Goal: Use online tool/utility: Utilize a website feature to perform a specific function

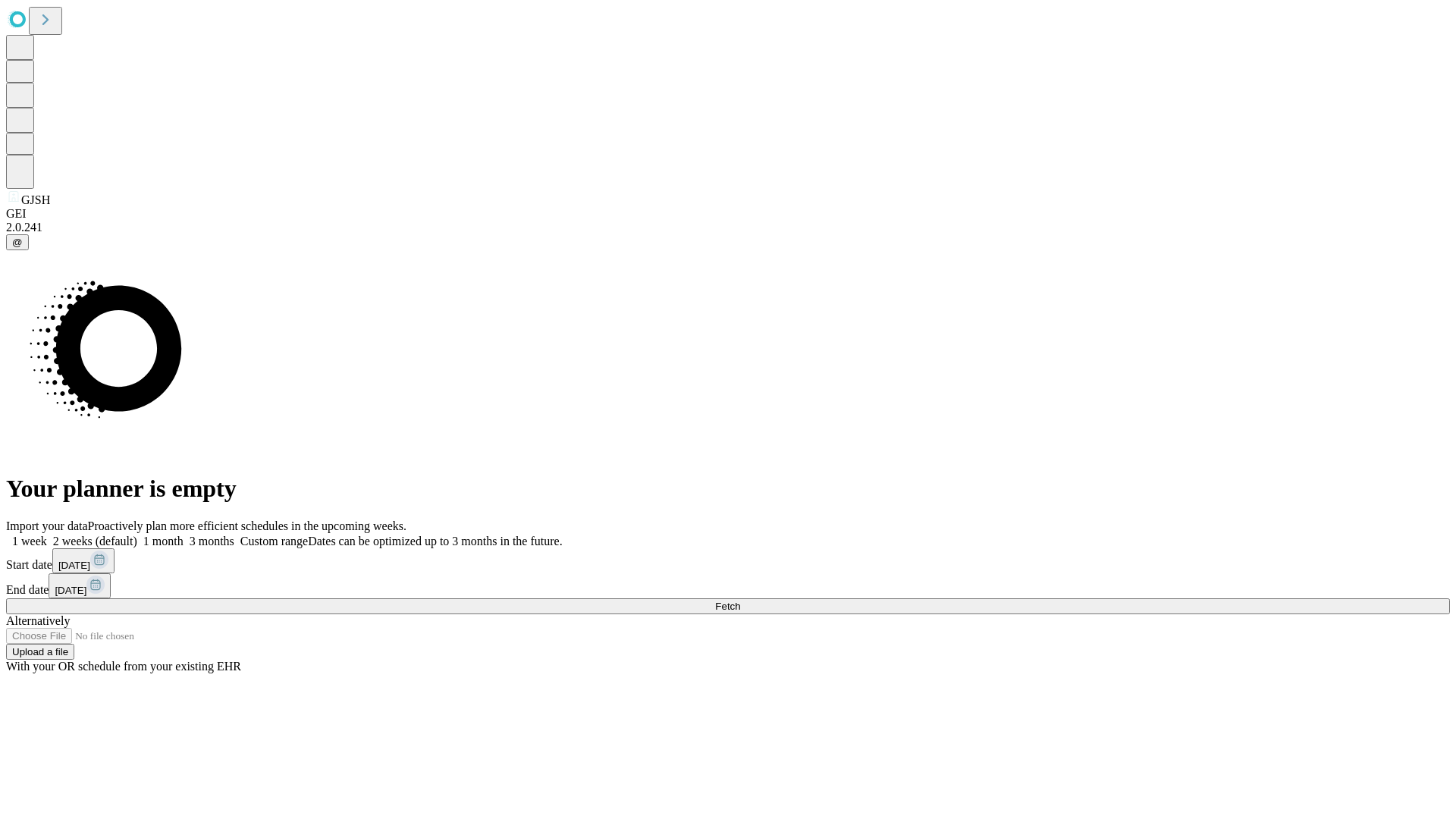
click at [740, 601] on span "Fetch" at bounding box center [727, 606] width 25 height 11
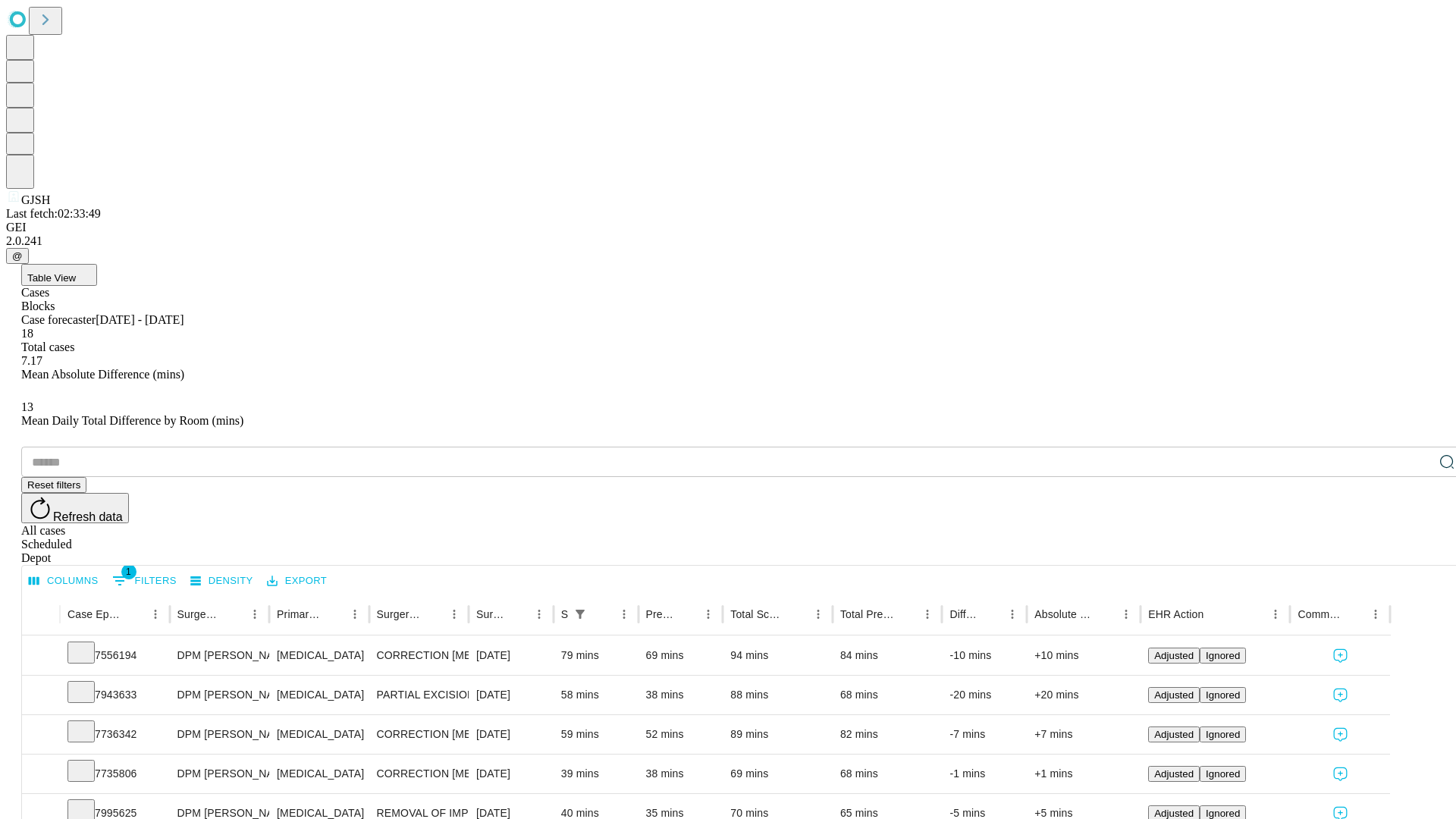
click at [76, 272] on span "Table View" at bounding box center [52, 278] width 49 height 11
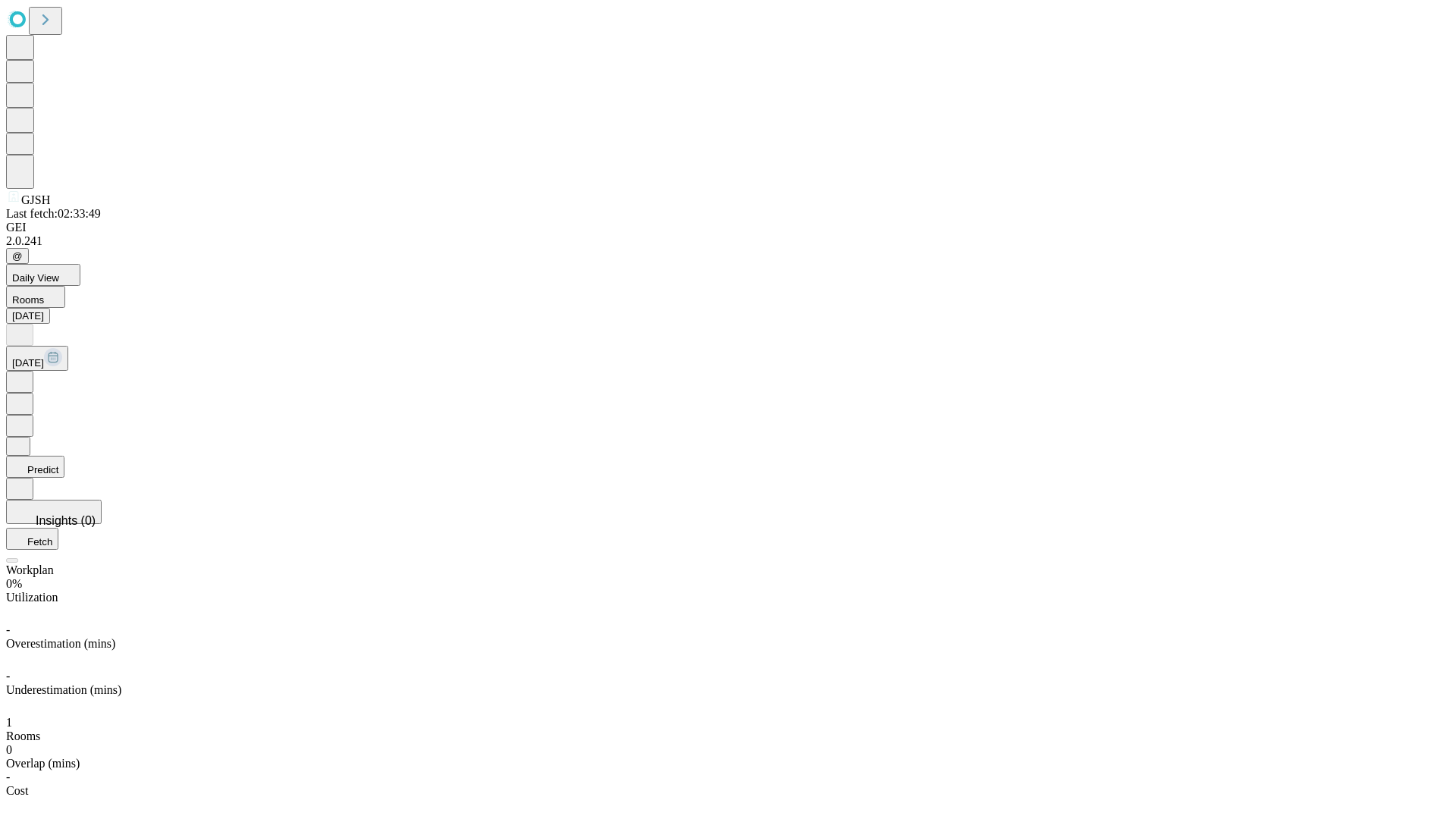
click at [65, 456] on button "Predict" at bounding box center [35, 466] width 59 height 22
